Goal: Task Accomplishment & Management: Manage account settings

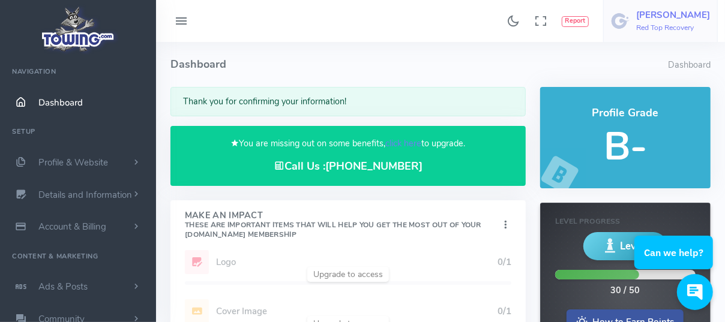
click at [665, 26] on h6 "Red Top Recovery" at bounding box center [673, 28] width 74 height 8
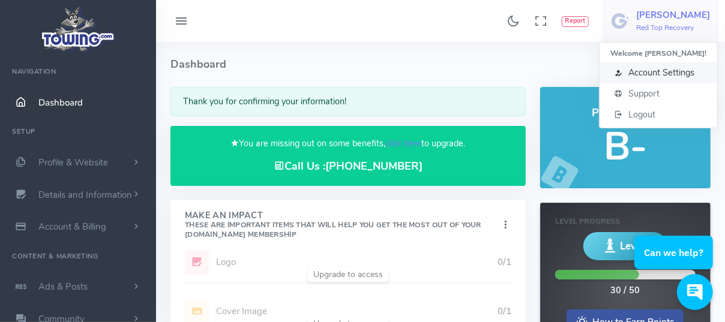
click at [636, 74] on span "Account Settings" at bounding box center [662, 73] width 66 height 12
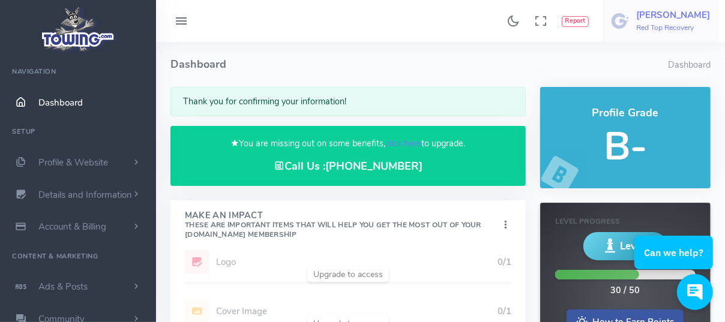
click at [678, 19] on h5 "[PERSON_NAME]" at bounding box center [673, 15] width 74 height 10
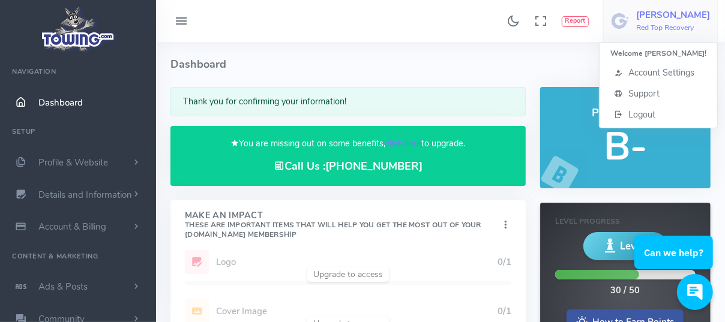
click at [499, 77] on h4 "Dashboard" at bounding box center [419, 64] width 498 height 45
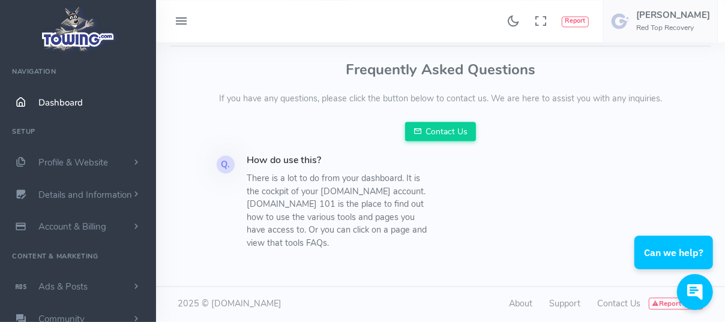
scroll to position [1521, 0]
click at [82, 160] on span "Profile & Website" at bounding box center [73, 163] width 70 height 12
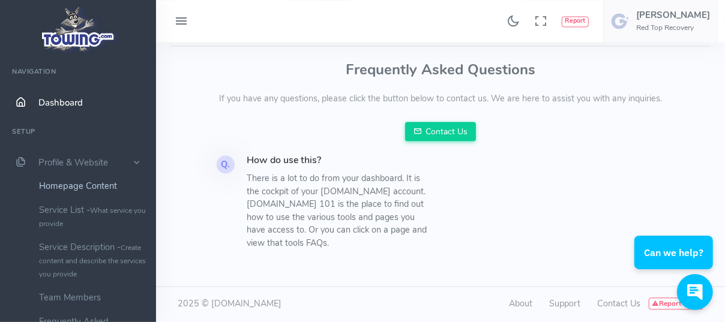
click at [90, 190] on link "Homepage Content" at bounding box center [93, 186] width 126 height 24
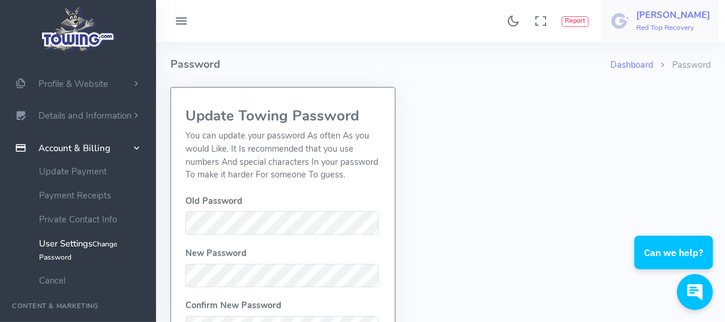
click at [659, 17] on h5 "[PERSON_NAME]" at bounding box center [673, 15] width 74 height 10
click at [420, 73] on h4 "Password" at bounding box center [390, 64] width 440 height 45
click at [56, 83] on span "Profile & Website" at bounding box center [73, 84] width 70 height 12
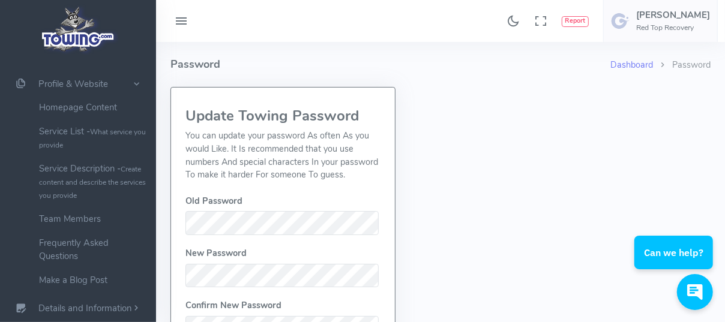
click at [175, 14] on icon at bounding box center [181, 21] width 14 height 19
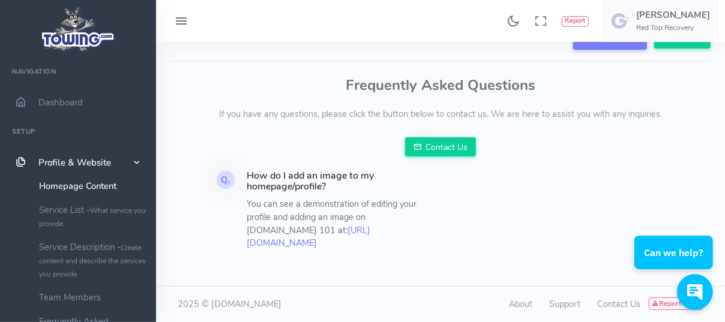
click at [23, 134] on ul "Navigation Dashboard Setup Profile & Website Homepage Content Service List - Wh…" at bounding box center [78, 323] width 156 height 530
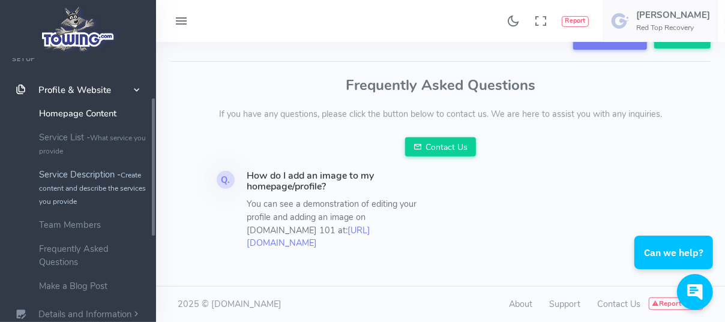
scroll to position [80, 0]
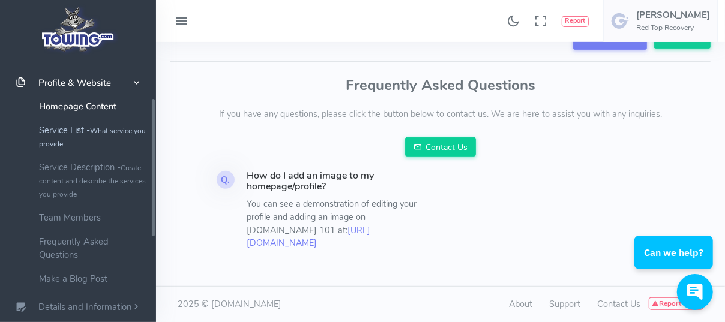
click at [66, 143] on link "Service List - What service you provide" at bounding box center [93, 136] width 126 height 37
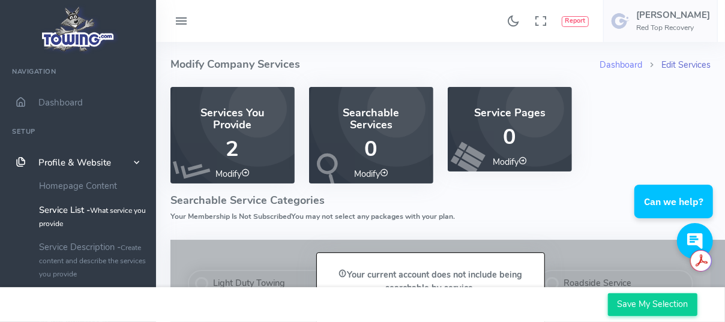
click at [678, 65] on link "Edit Services" at bounding box center [686, 65] width 49 height 12
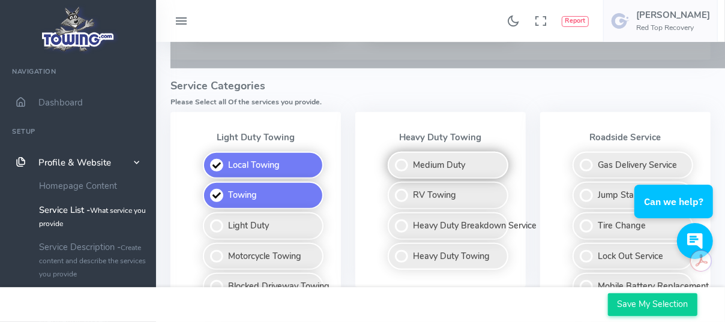
scroll to position [400, 0]
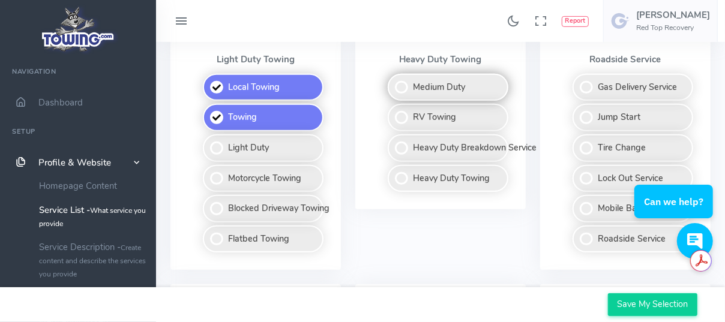
click at [403, 101] on label "Medium Duty" at bounding box center [448, 88] width 121 height 28
click at [393, 82] on input "Medium Duty" at bounding box center [389, 78] width 8 height 8
checkbox input "true"
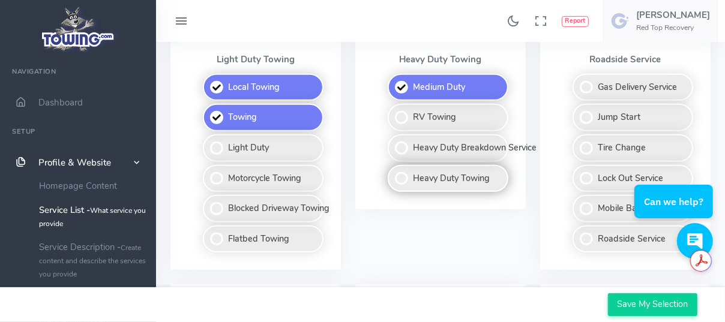
click at [402, 193] on label "Heavy Duty Towing" at bounding box center [448, 179] width 121 height 28
click at [393, 173] on input "Heavy Duty Towing" at bounding box center [389, 169] width 8 height 8
checkbox input "true"
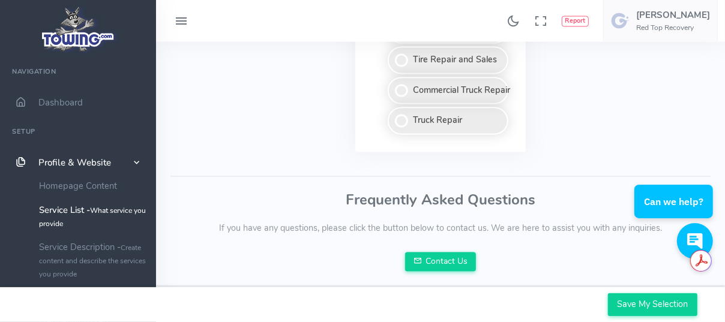
scroll to position [1281, 0]
drag, startPoint x: 618, startPoint y: 198, endPoint x: 591, endPoint y: 248, distance: 56.4
drag, startPoint x: 591, startPoint y: 248, endPoint x: 535, endPoint y: 266, distance: 59.2
click at [535, 266] on div "Frequently Asked Questions If you have any questions, please click the button b…" at bounding box center [440, 232] width 540 height 79
drag, startPoint x: 616, startPoint y: 299, endPoint x: 624, endPoint y: 285, distance: 15.9
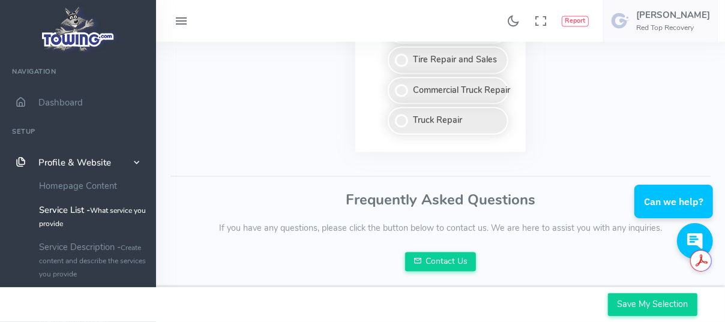
click at [616, 296] on input "Save My Selection" at bounding box center [652, 305] width 89 height 23
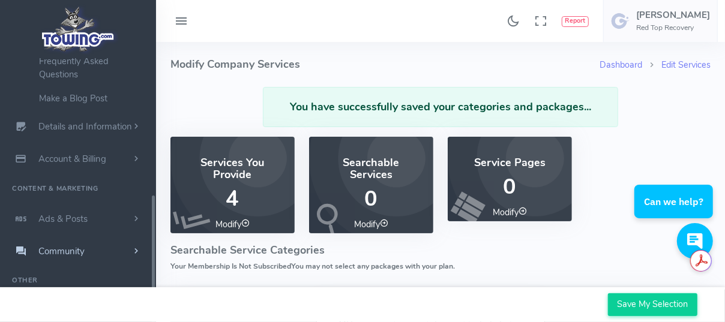
scroll to position [277, 0]
click at [71, 156] on span "Account & Billing" at bounding box center [72, 159] width 68 height 12
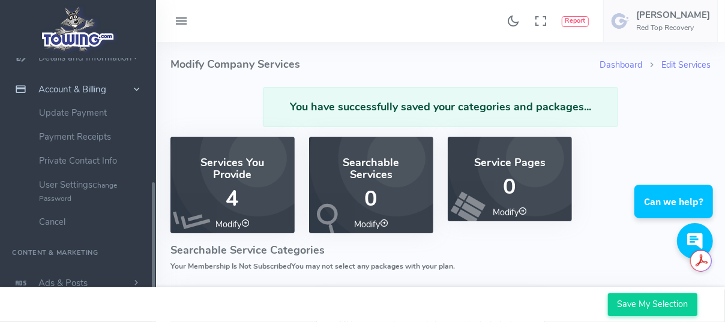
scroll to position [124, 0]
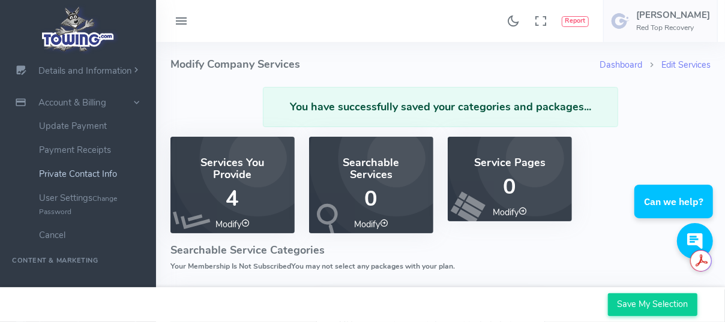
click at [59, 180] on link "Private Contact Info" at bounding box center [93, 174] width 126 height 24
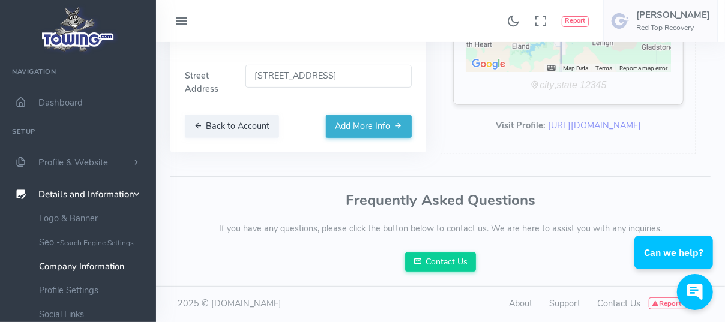
scroll to position [0, 8]
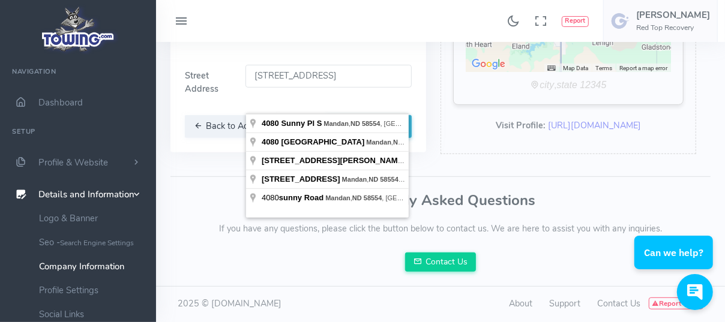
drag, startPoint x: 260, startPoint y: 71, endPoint x: 436, endPoint y: 79, distance: 176.1
click at [436, 79] on div "Setup Company Social Contact Finish" at bounding box center [433, 20] width 555 height 294
type input "4"
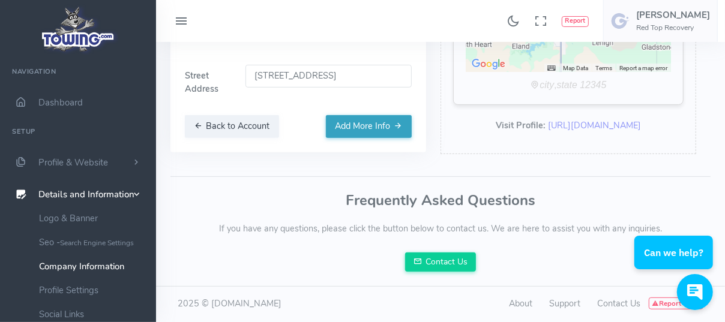
type input "814 W Main St, Mandan, ND 58554, USA"
click at [366, 121] on button "Add More Info" at bounding box center [369, 126] width 86 height 23
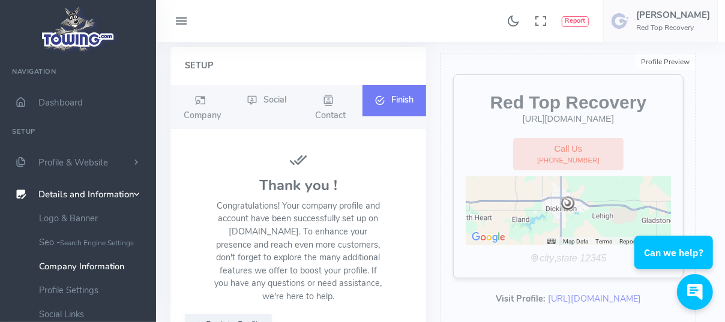
scroll to position [40, 0]
click at [198, 102] on icon at bounding box center [200, 102] width 11 height 14
click at [199, 109] on icon at bounding box center [200, 102] width 11 height 14
click at [328, 103] on icon at bounding box center [328, 102] width 11 height 14
click at [383, 105] on icon at bounding box center [380, 102] width 11 height 14
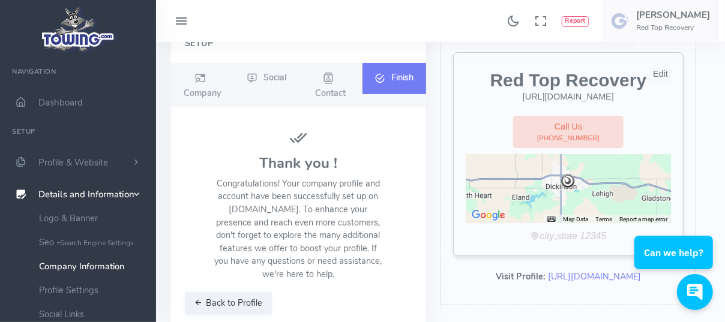
scroll to position [80, 0]
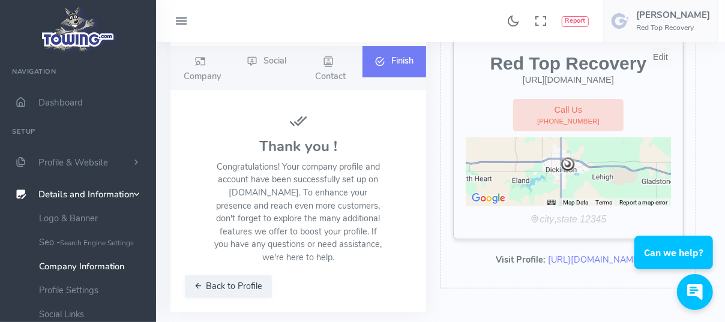
click at [663, 59] on div "Edit" at bounding box center [660, 57] width 21 height 19
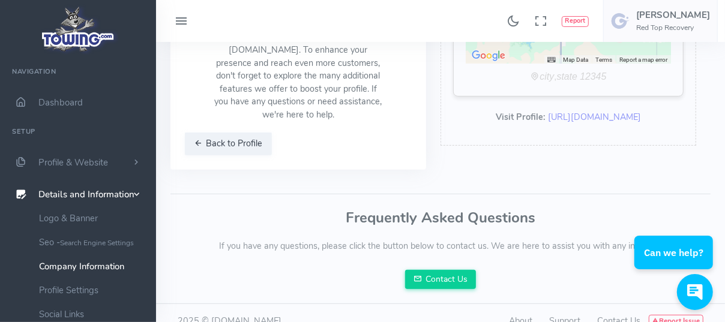
scroll to position [240, 0]
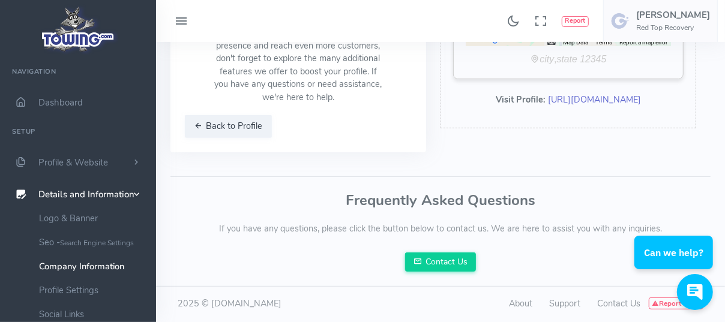
click at [548, 106] on link "https://www.towing.com//US/ND/Mandan/58601/Red-Top-Recovery" at bounding box center [594, 100] width 93 height 12
drag, startPoint x: 101, startPoint y: 160, endPoint x: 126, endPoint y: 160, distance: 25.2
click at [101, 160] on span "Profile & Website" at bounding box center [73, 163] width 70 height 12
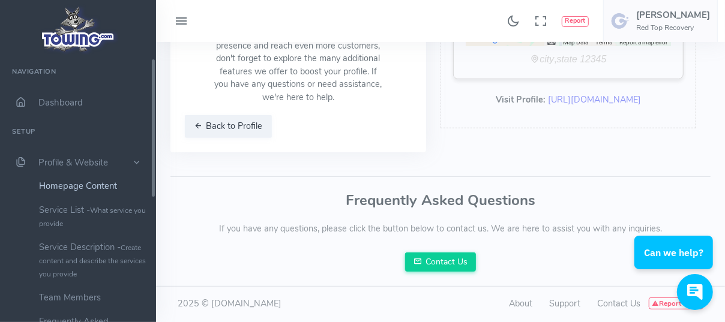
click at [91, 191] on link "Homepage Content" at bounding box center [93, 186] width 126 height 24
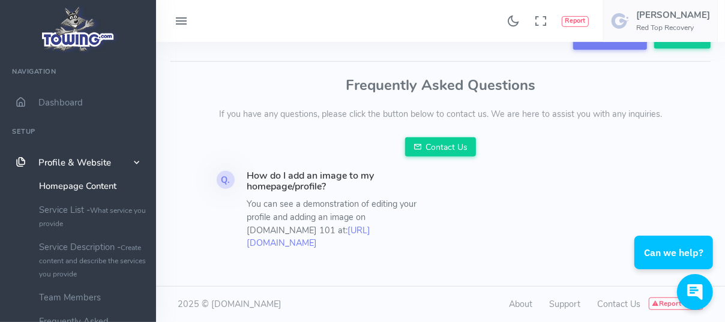
scroll to position [418, 0]
